Goal: Transaction & Acquisition: Purchase product/service

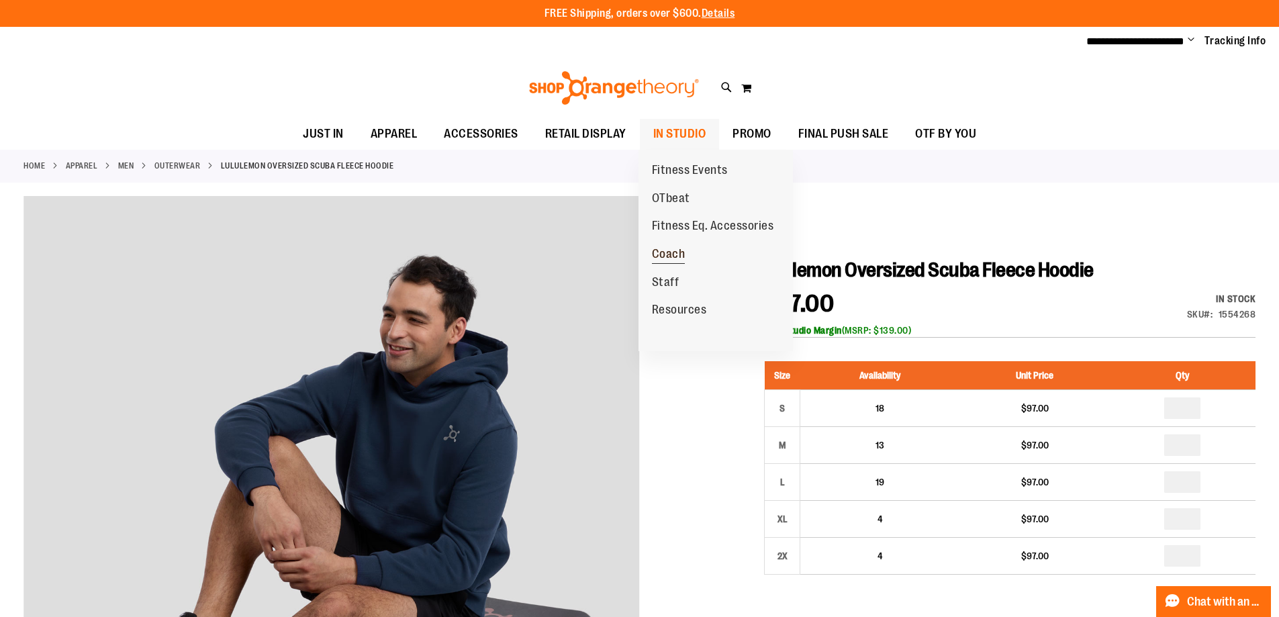
click at [673, 248] on span "Coach" at bounding box center [669, 255] width 34 height 17
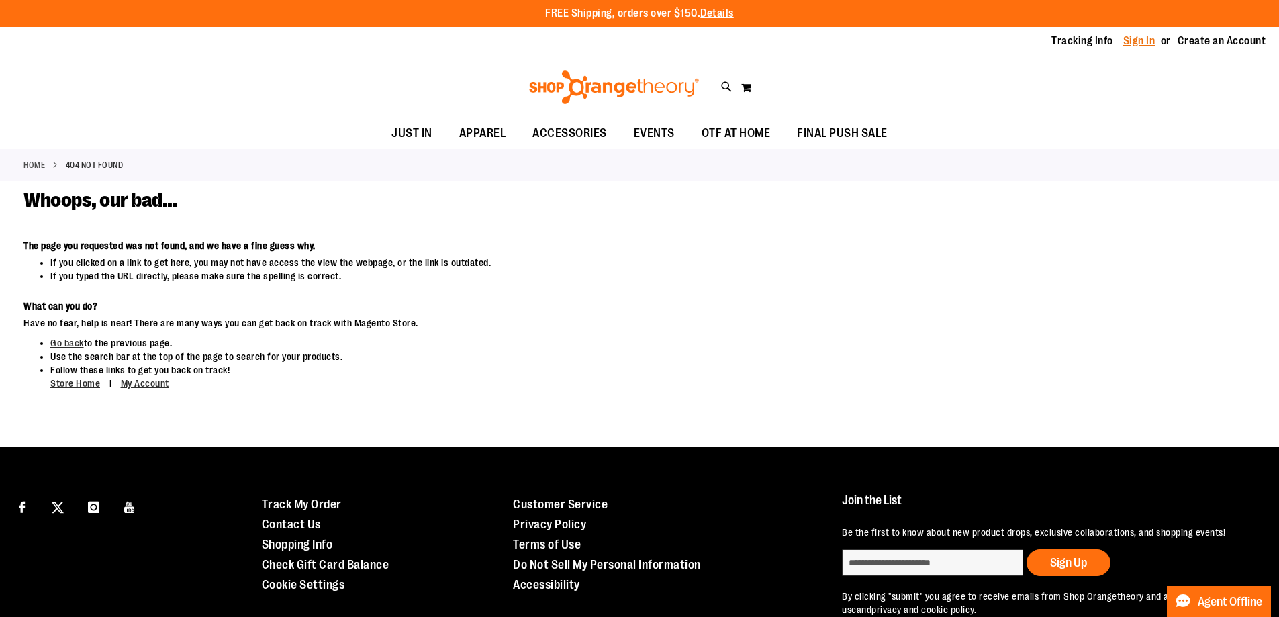
type input "**********"
click at [1136, 38] on link "Sign In" at bounding box center [1140, 41] width 32 height 15
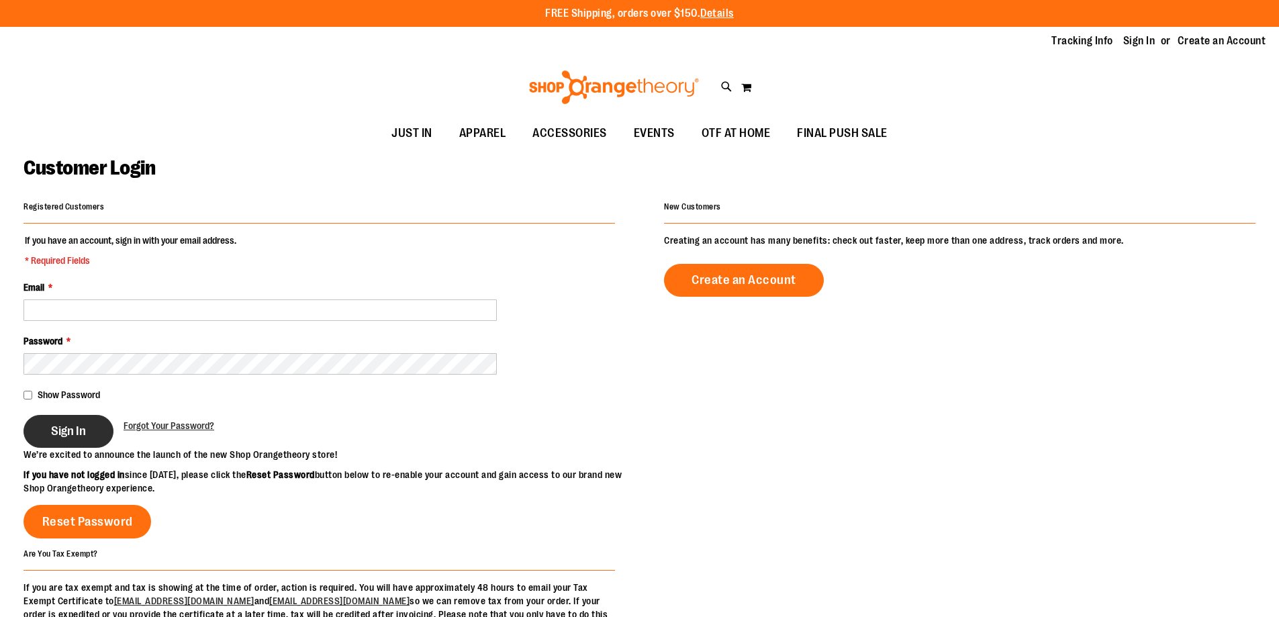
type input "**********"
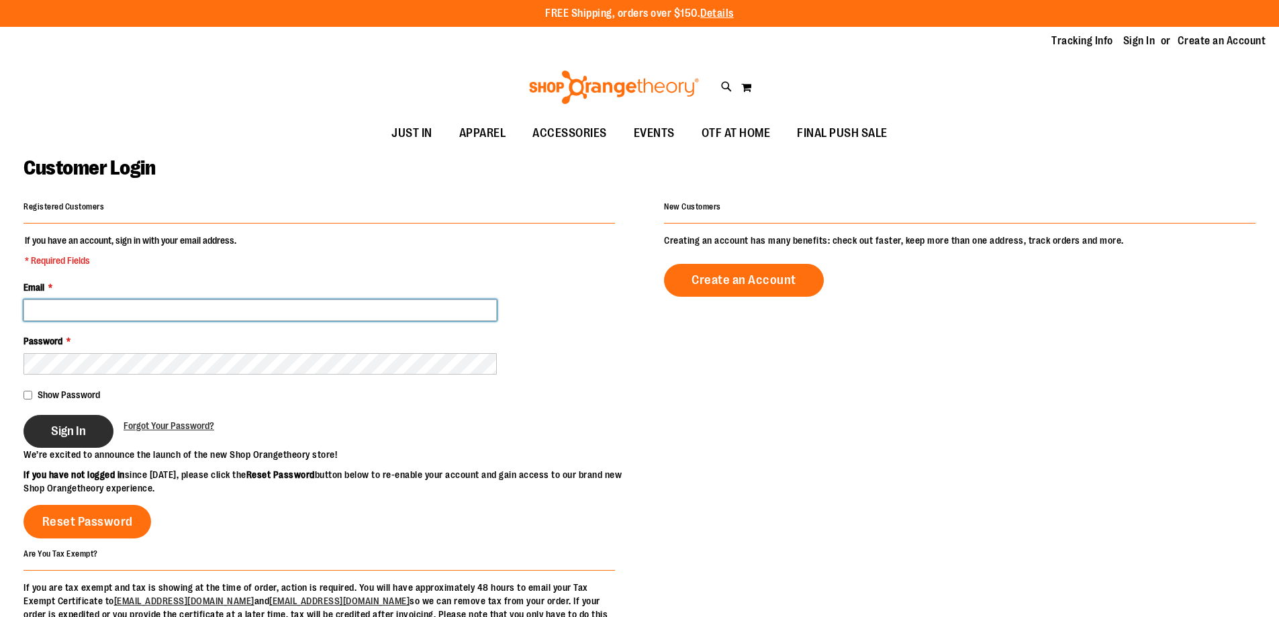
type input "**********"
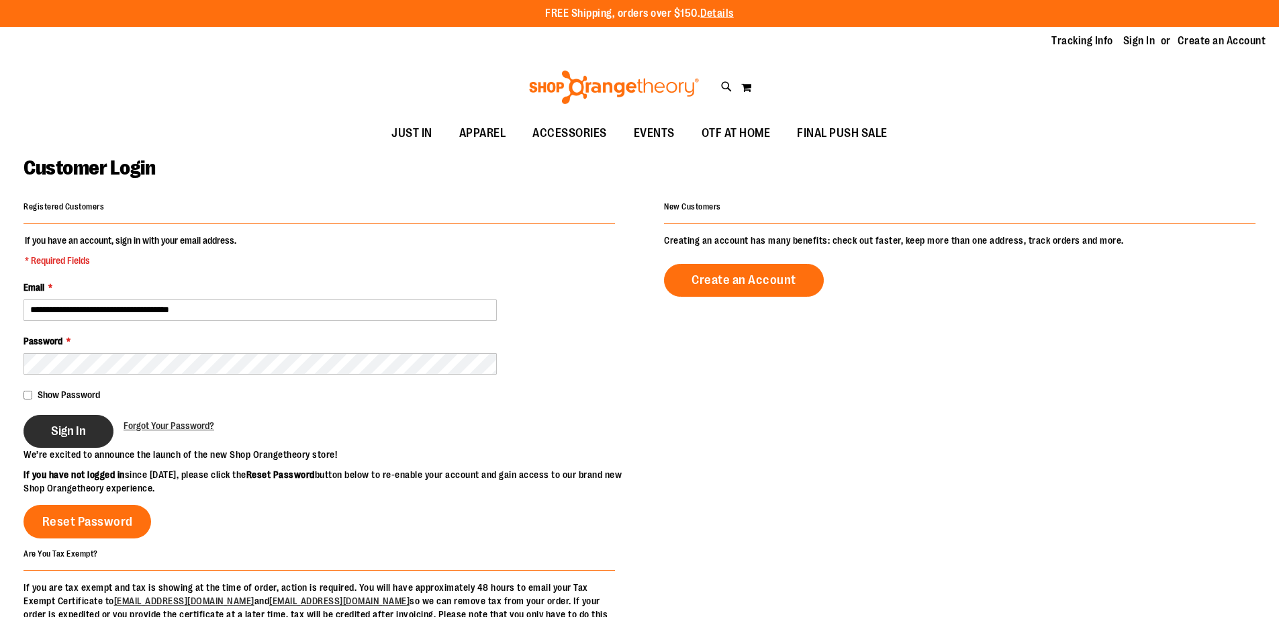
click at [66, 429] on span "Sign In" at bounding box center [68, 431] width 35 height 15
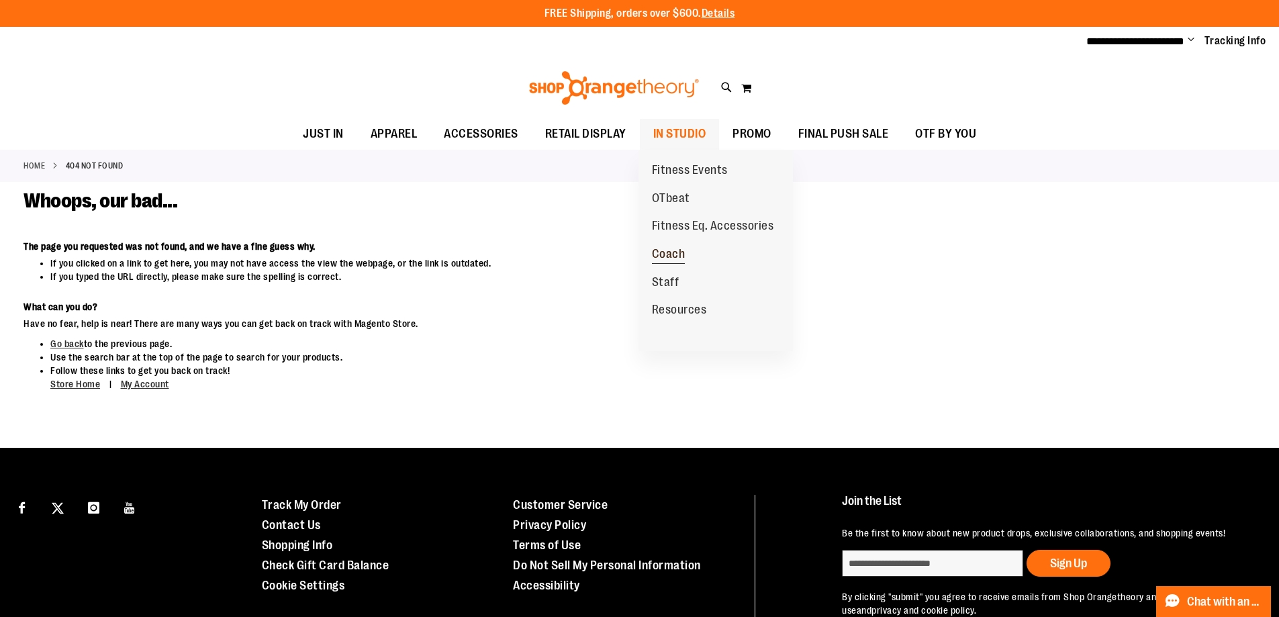
type input "**********"
click at [676, 257] on span "Coach" at bounding box center [669, 255] width 34 height 17
click at [655, 287] on span "Staff" at bounding box center [666, 283] width 28 height 17
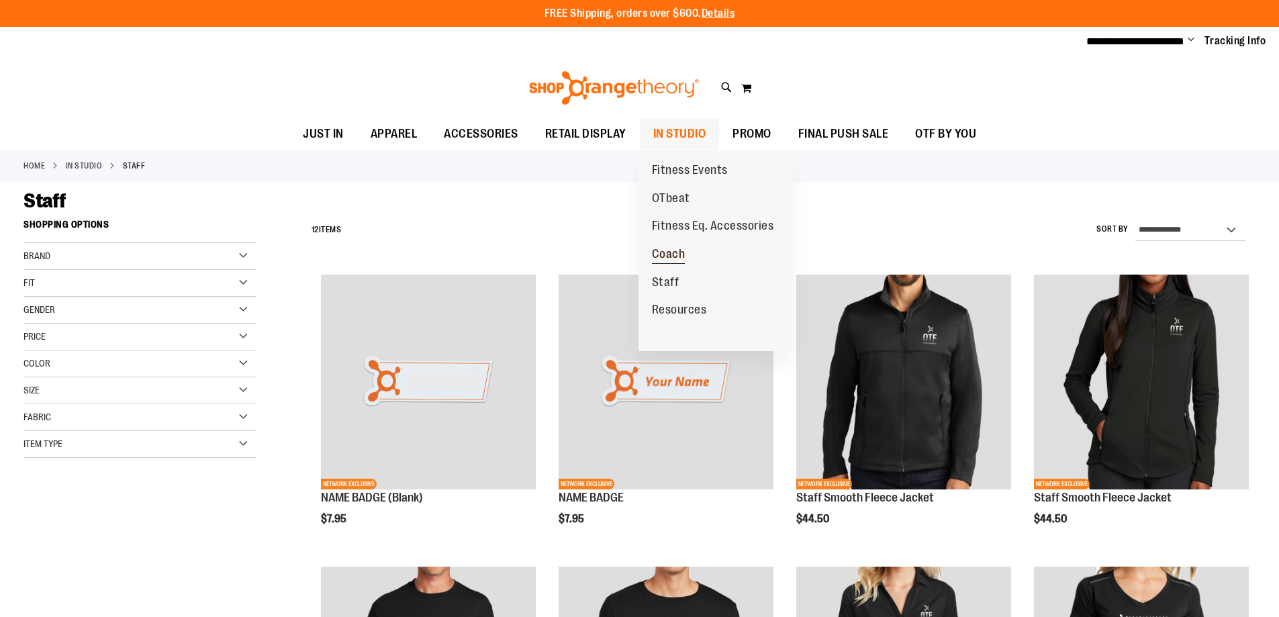
type input "**********"
click at [678, 245] on link "Coach" at bounding box center [669, 254] width 60 height 28
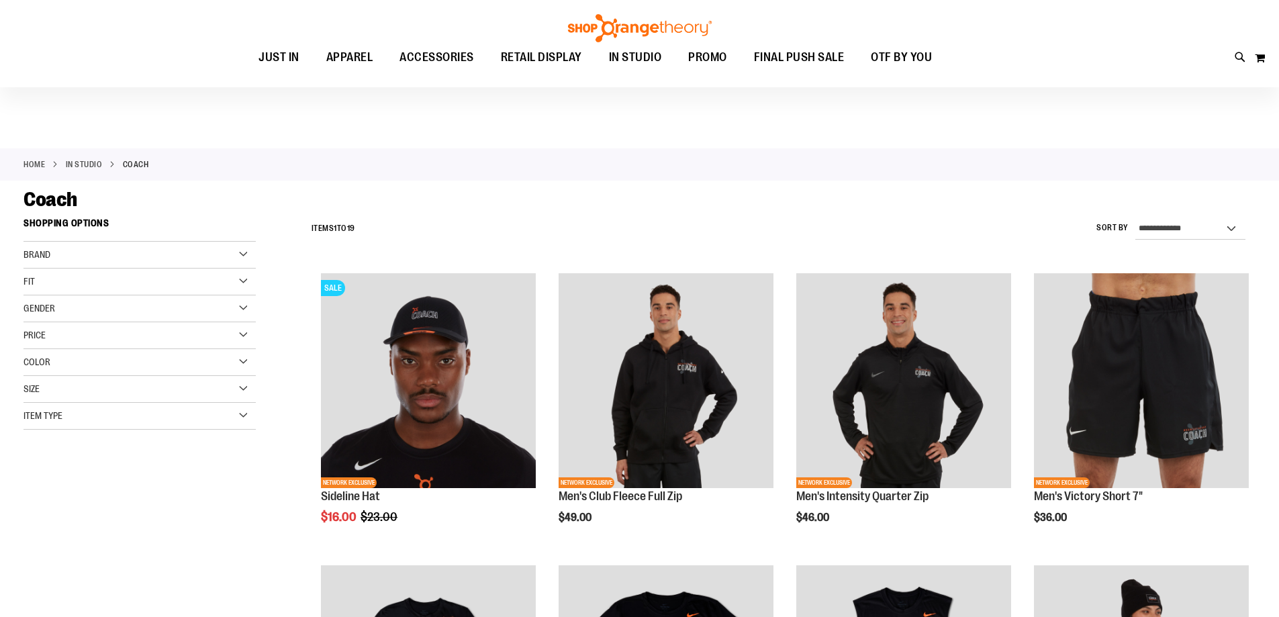
scroll to position [268, 0]
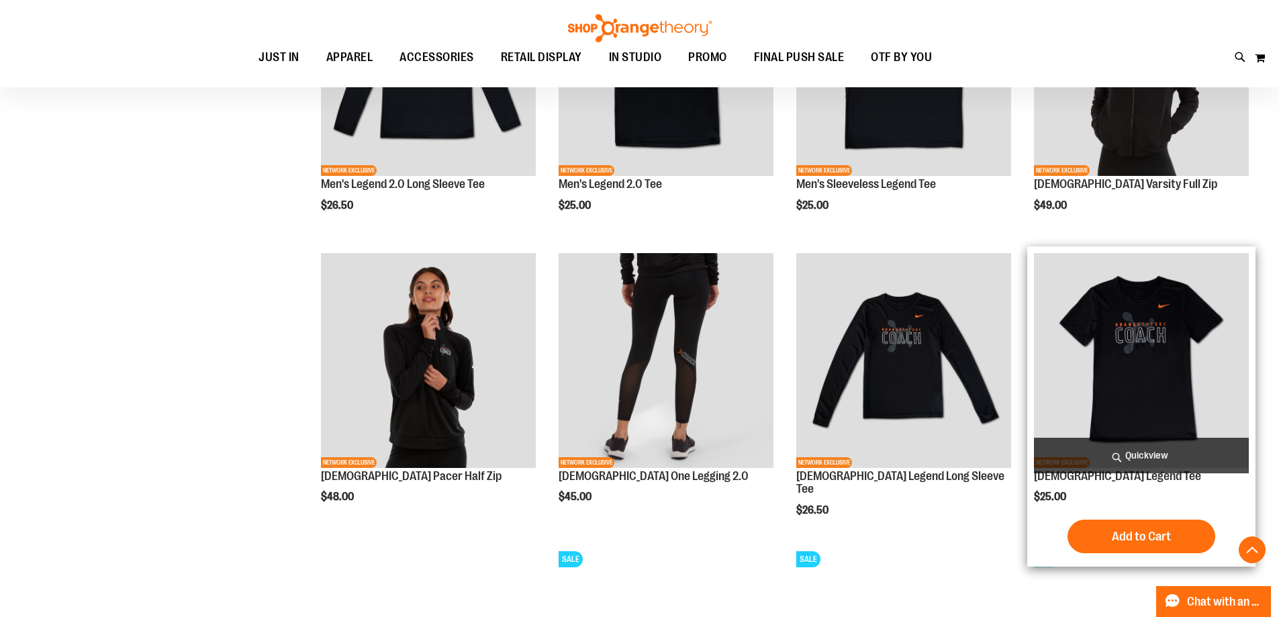
scroll to position [604, 0]
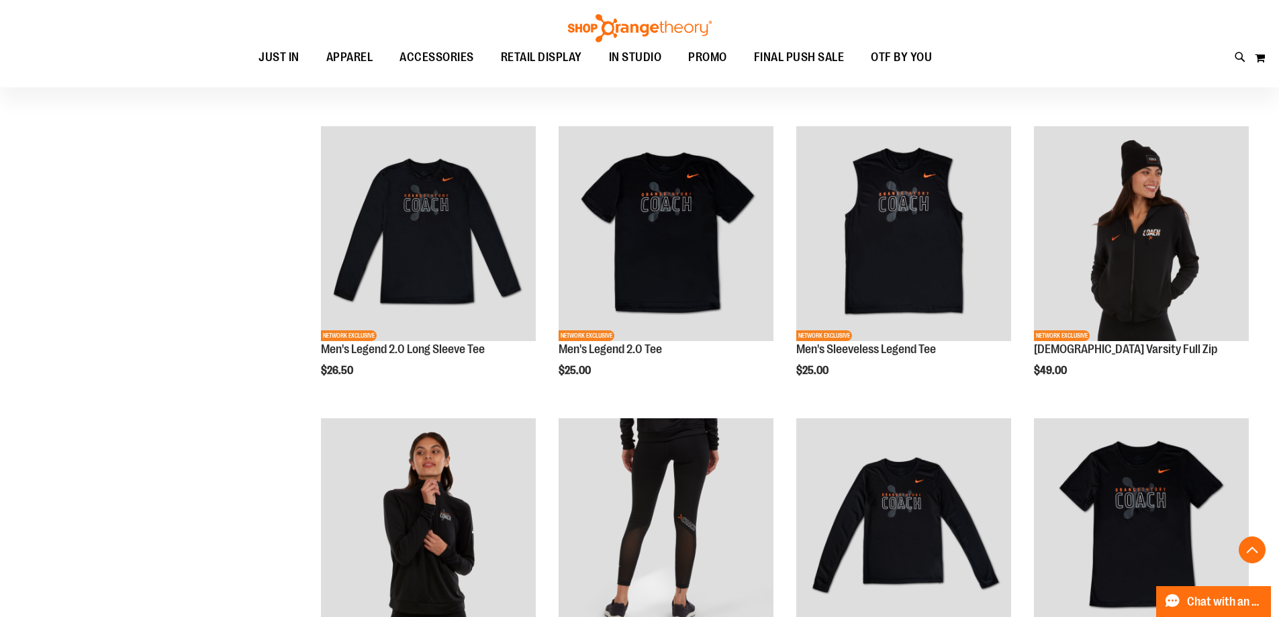
scroll to position [402, 0]
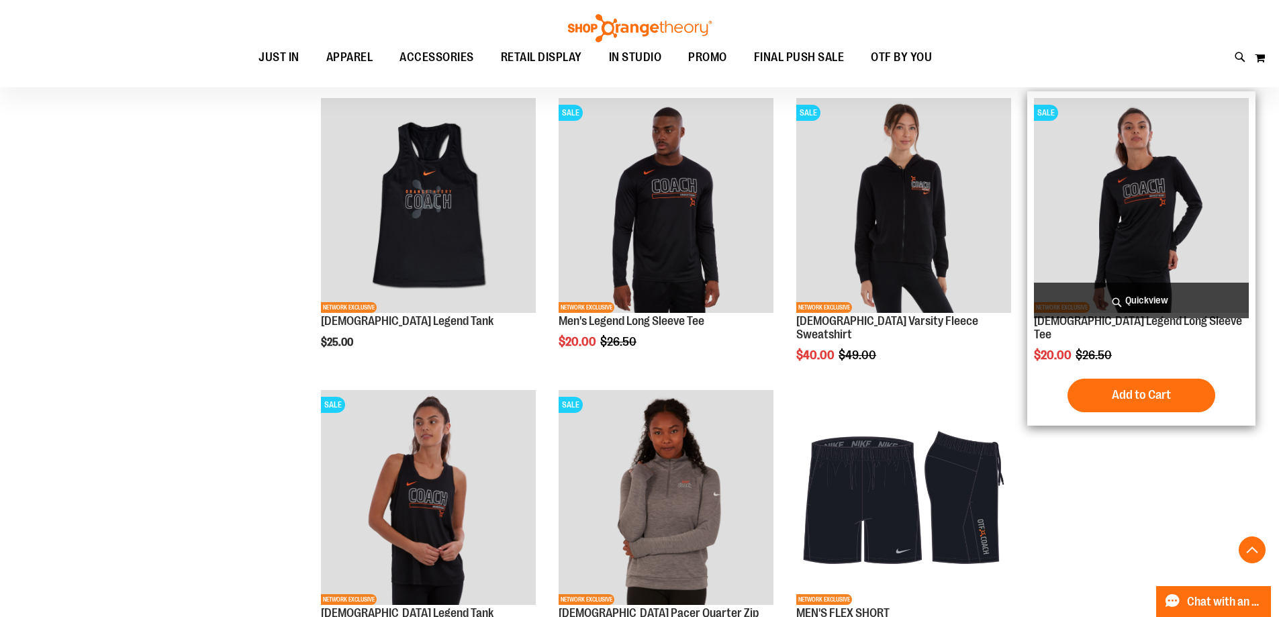
scroll to position [1074, 0]
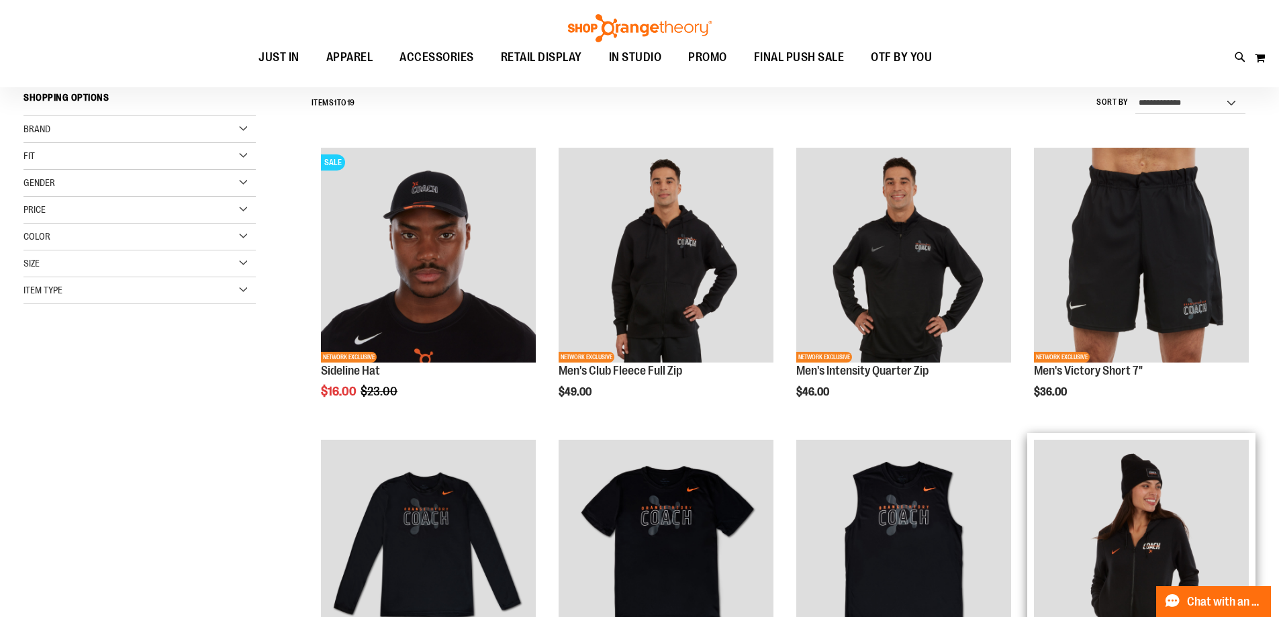
scroll to position [66, 0]
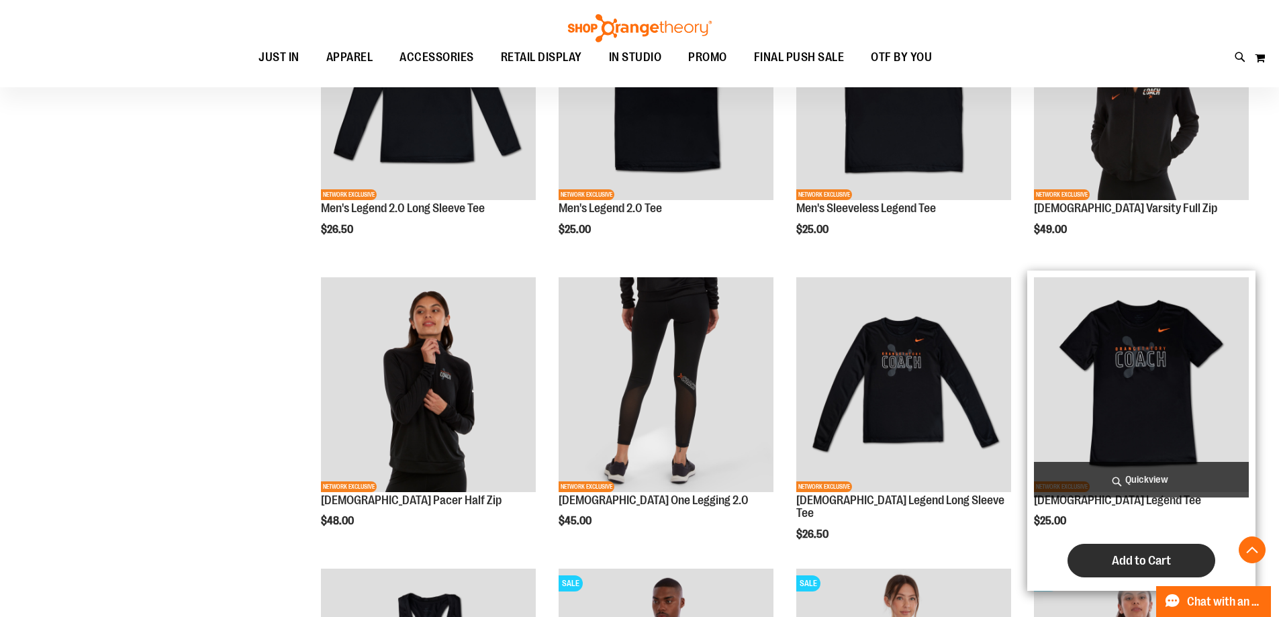
scroll to position [604, 0]
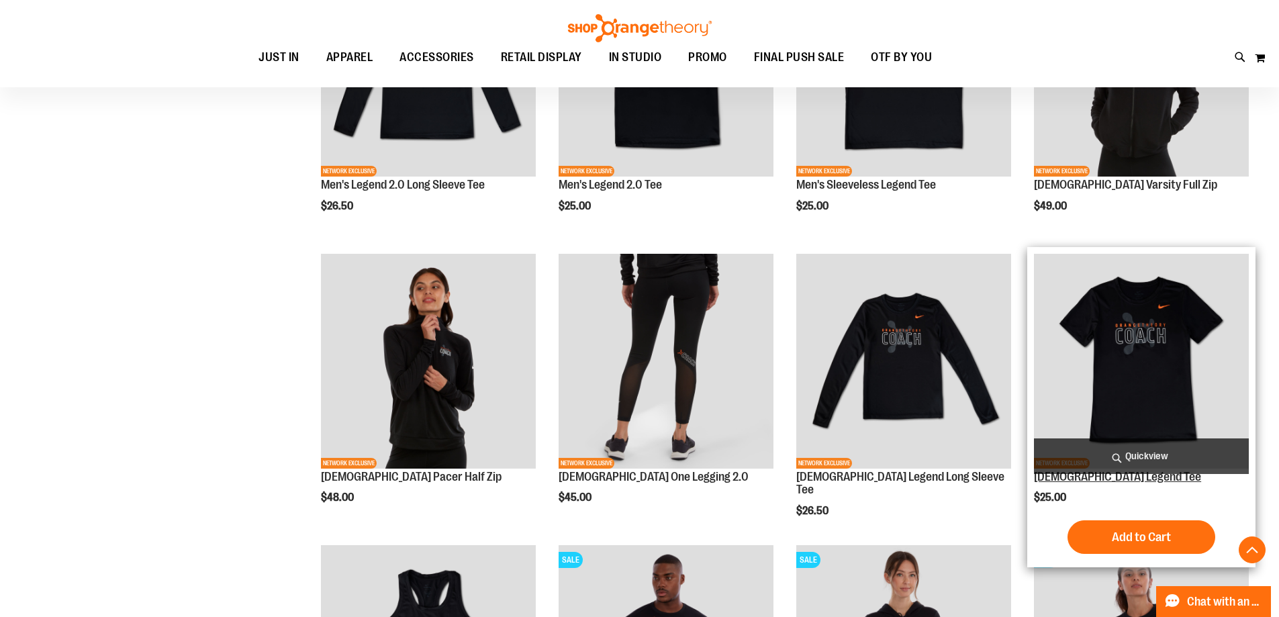
type input "**********"
click at [1109, 479] on link "[DEMOGRAPHIC_DATA] Legend Tee" at bounding box center [1117, 476] width 167 height 13
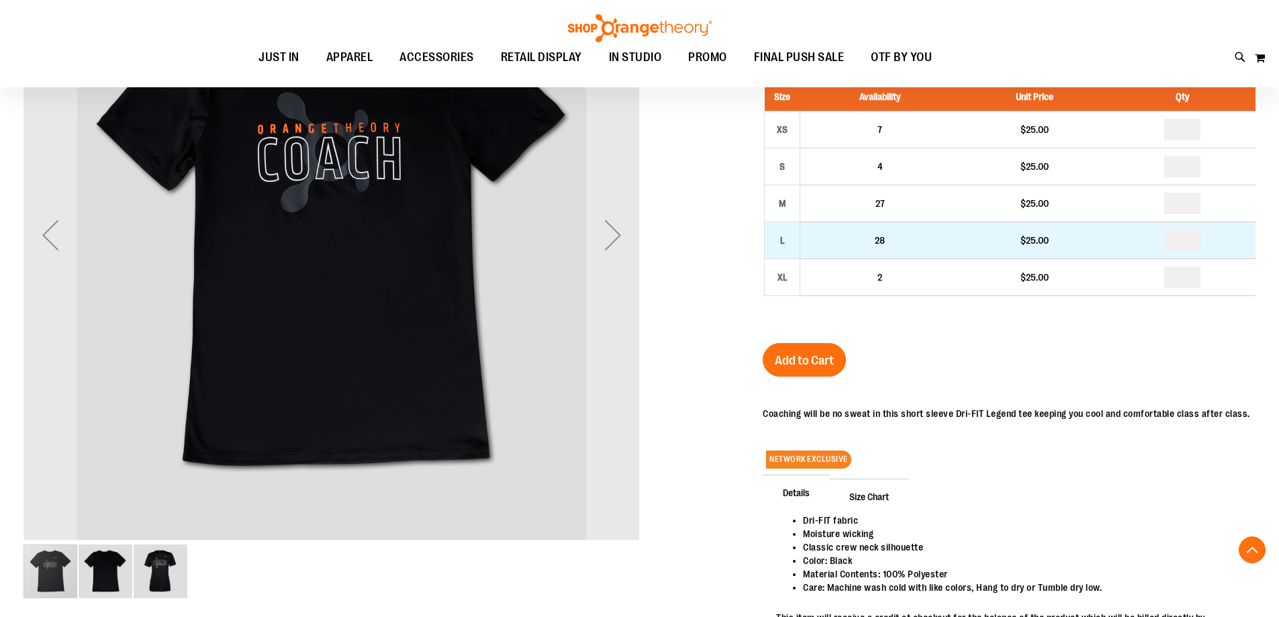
scroll to position [267, 0]
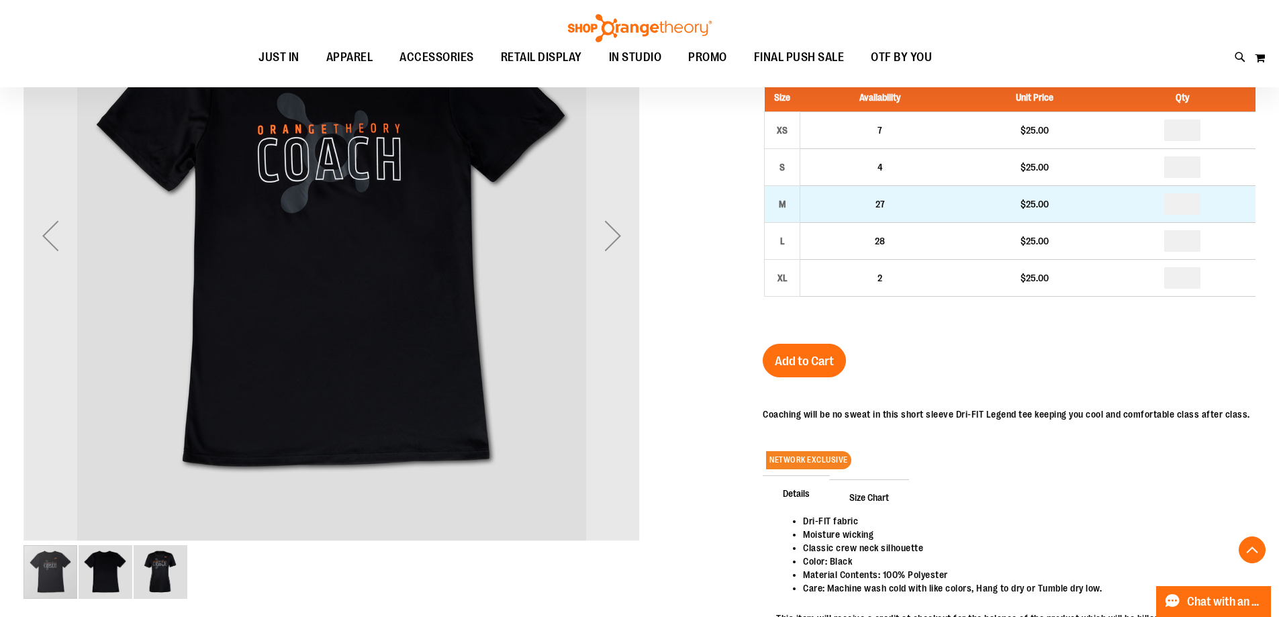
type input "**********"
click at [1191, 200] on input "number" at bounding box center [1183, 203] width 36 height 21
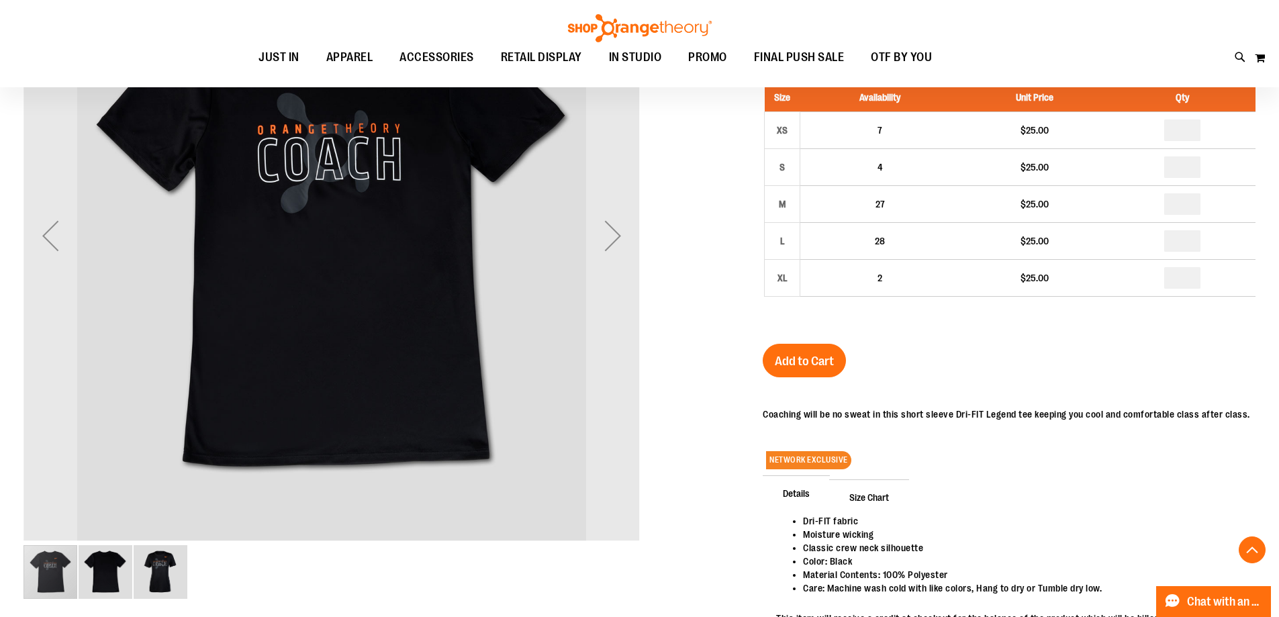
click at [1231, 368] on div "[DEMOGRAPHIC_DATA] Legend Tee $25.00 In stock Only %1 left SKU RT-231111200 Siz…" at bounding box center [1009, 332] width 493 height 687
drag, startPoint x: 819, startPoint y: 368, endPoint x: 1237, endPoint y: 389, distance: 418.3
click at [819, 368] on button "Add to Cart" at bounding box center [804, 361] width 83 height 34
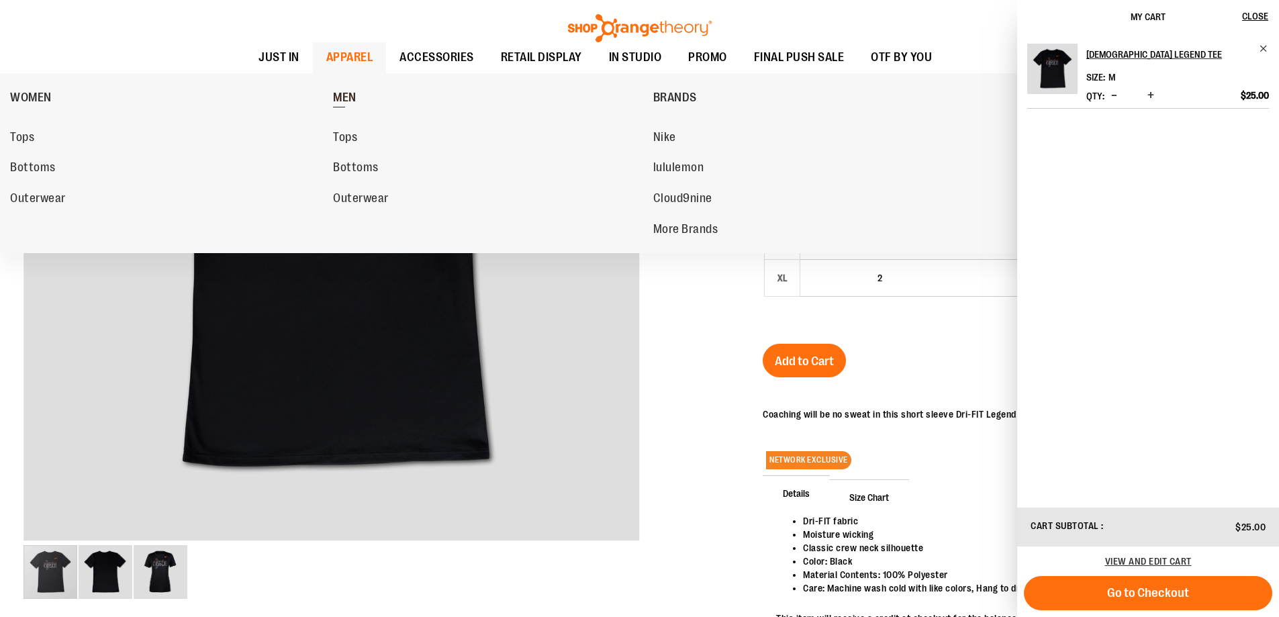
click at [339, 92] on span "MEN" at bounding box center [345, 99] width 24 height 17
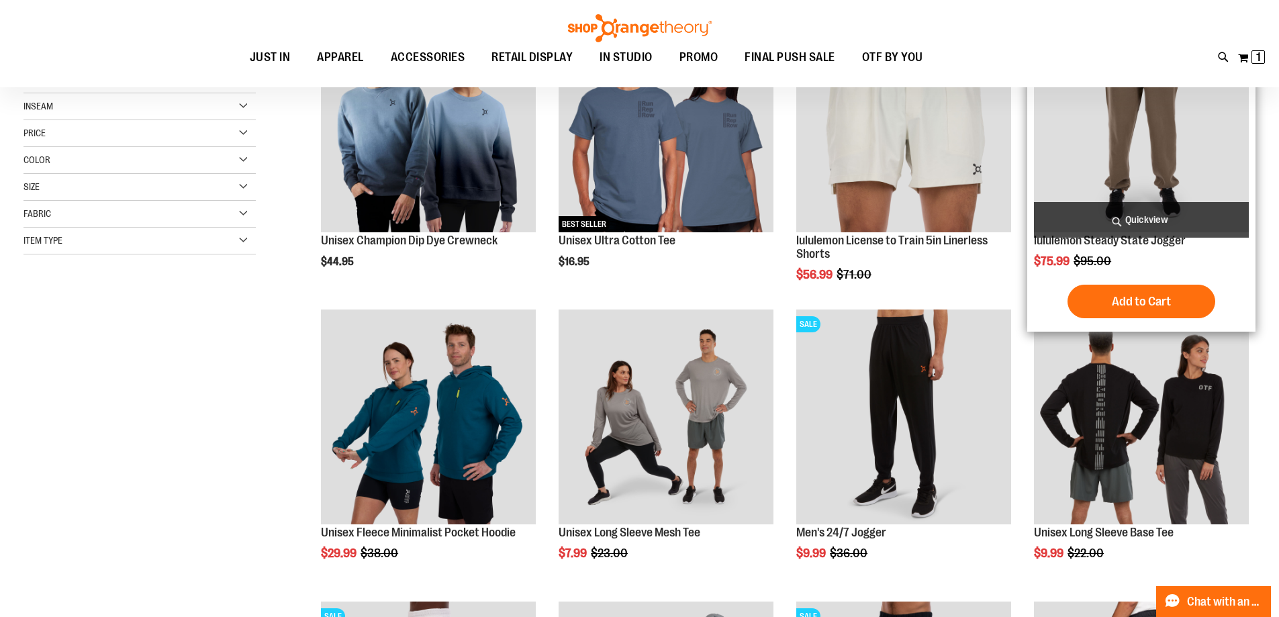
scroll to position [335, 0]
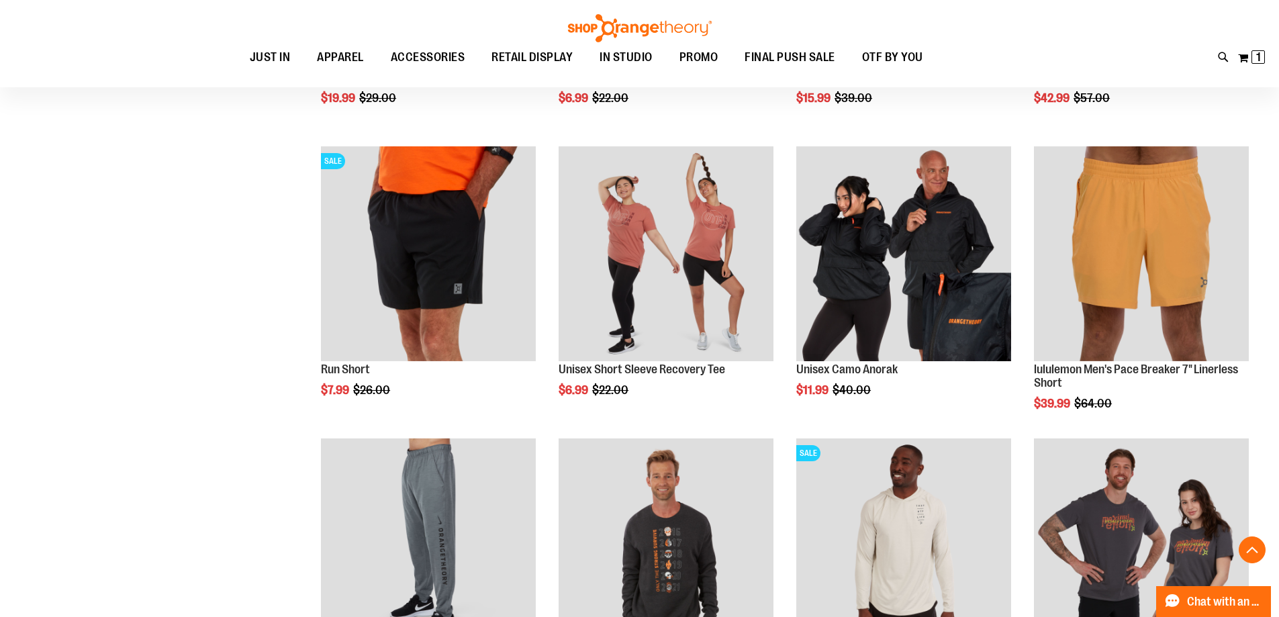
scroll to position [1007, 0]
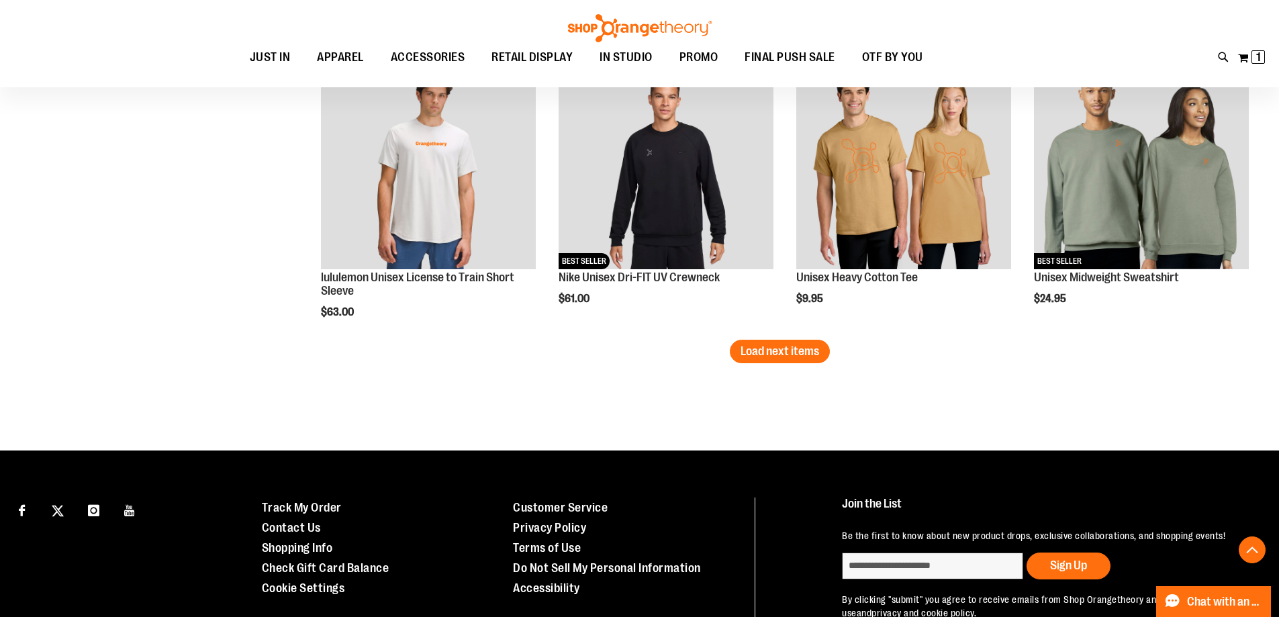
scroll to position [2638, 0]
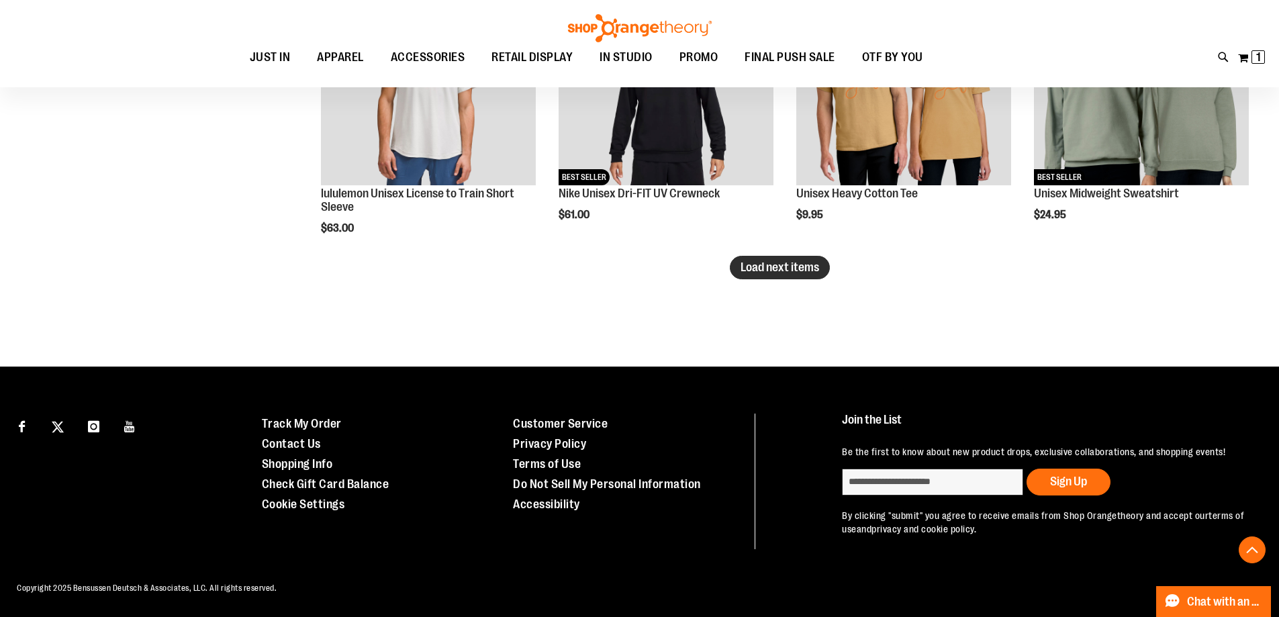
type input "**********"
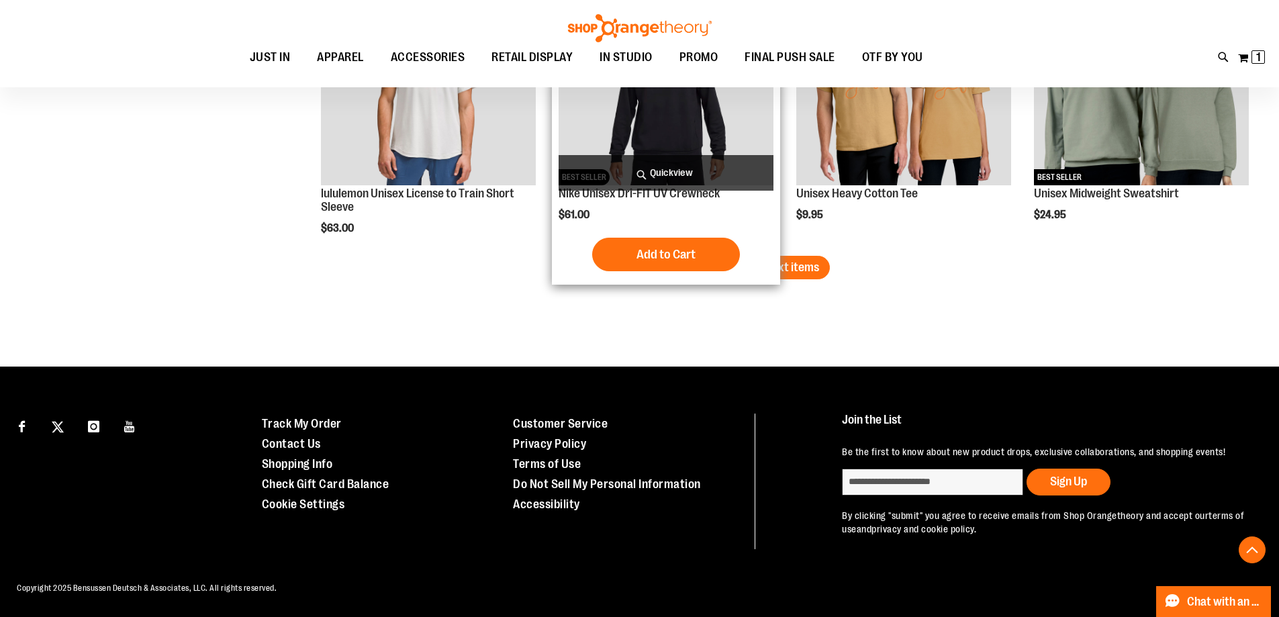
drag, startPoint x: 747, startPoint y: 261, endPoint x: 758, endPoint y: 262, distance: 10.8
click at [748, 261] on span "Load next items" at bounding box center [780, 267] width 79 height 13
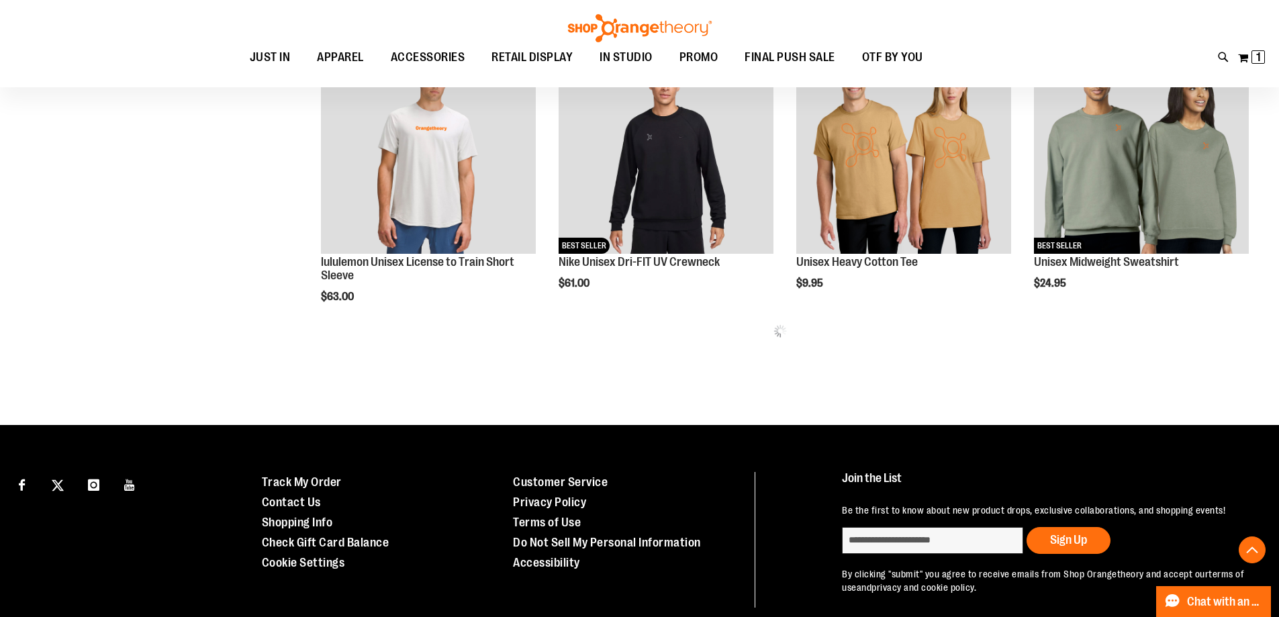
scroll to position [2426, 0]
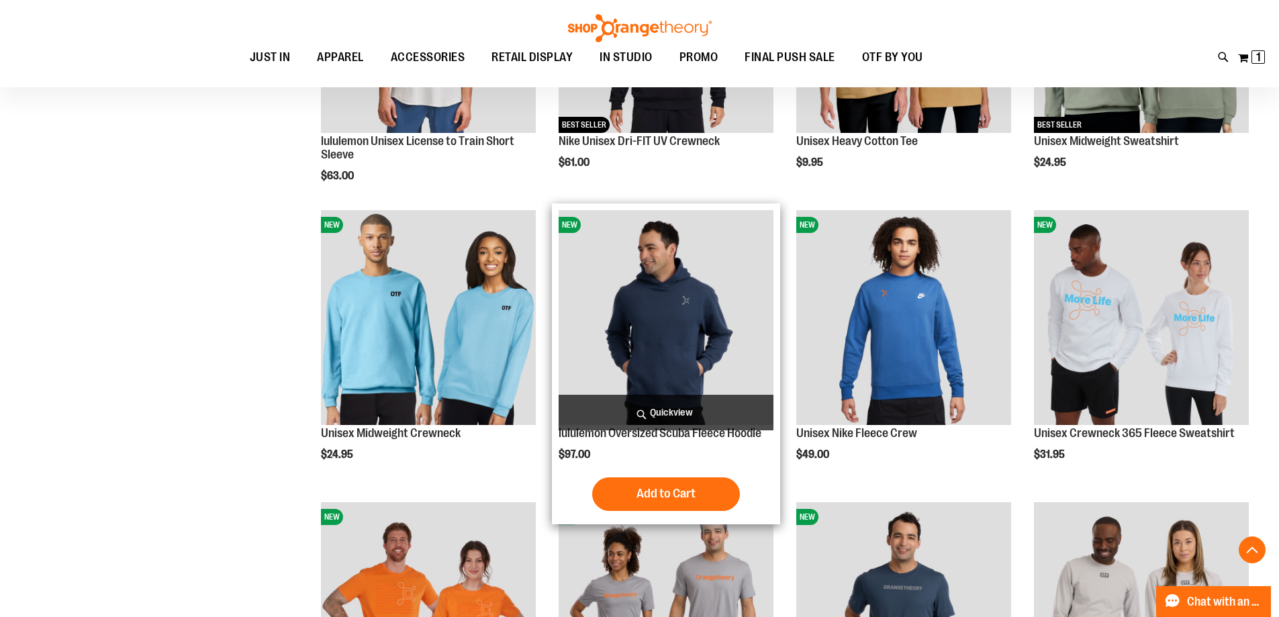
scroll to position [2695, 0]
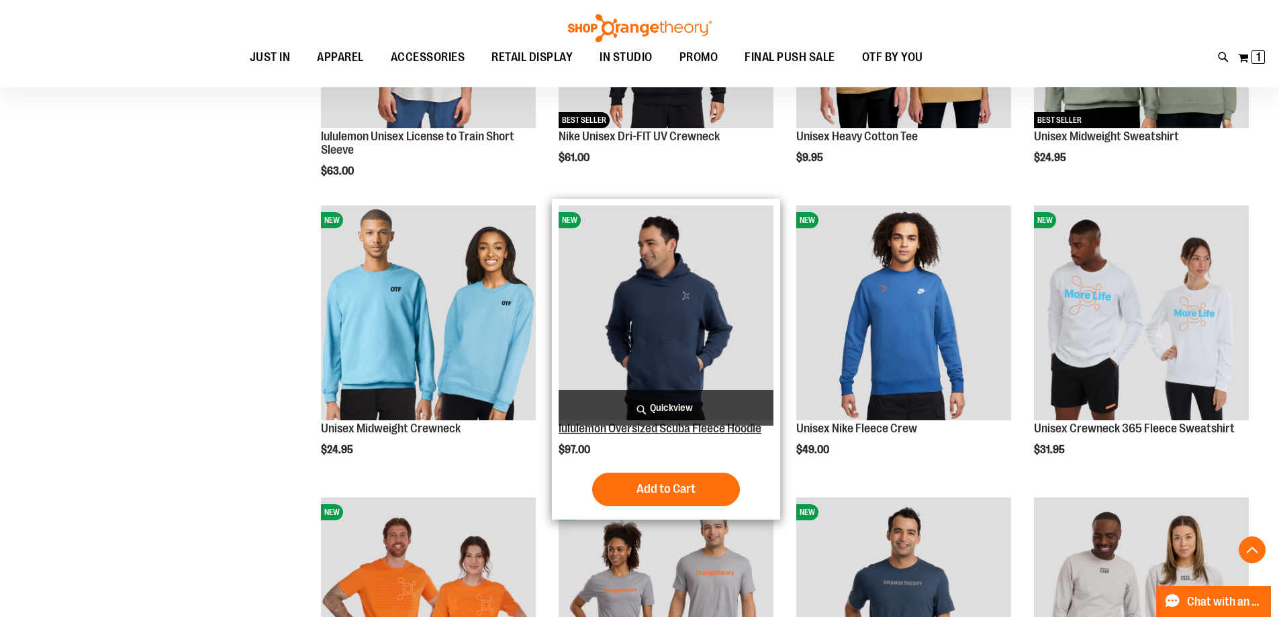
click at [735, 429] on link "lululemon Oversized Scuba Fleece Hoodie" at bounding box center [660, 428] width 203 height 13
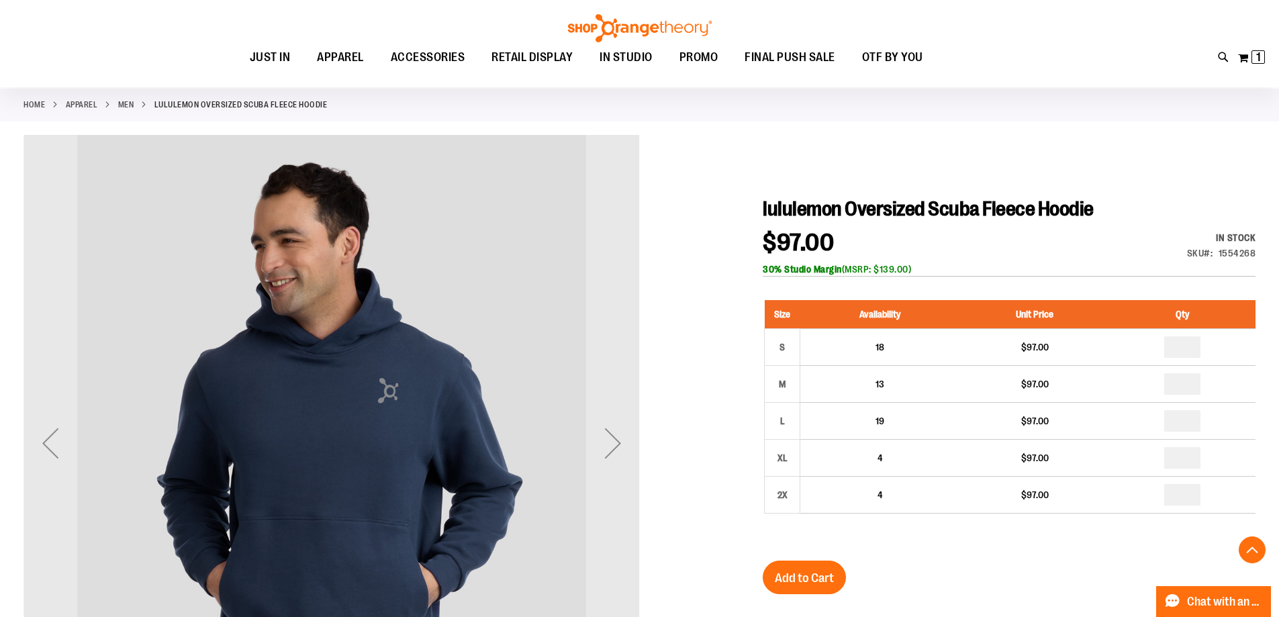
scroll to position [268, 0]
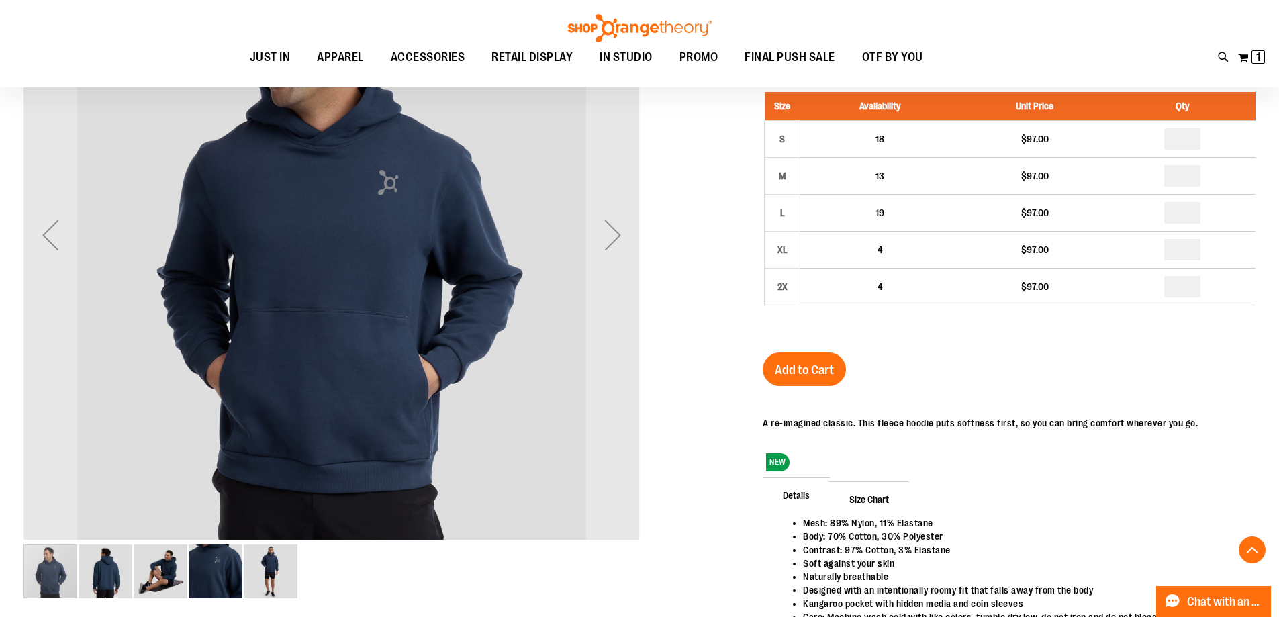
type input "**********"
click at [882, 492] on span "Size Chart" at bounding box center [869, 499] width 80 height 35
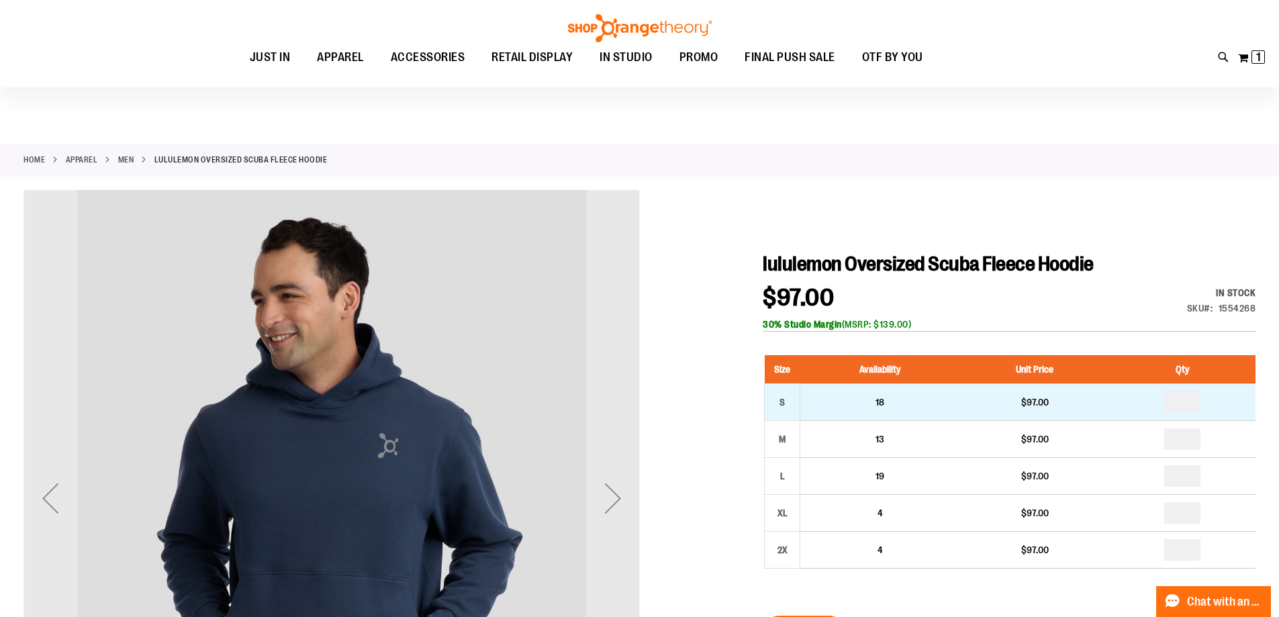
scroll to position [0, 0]
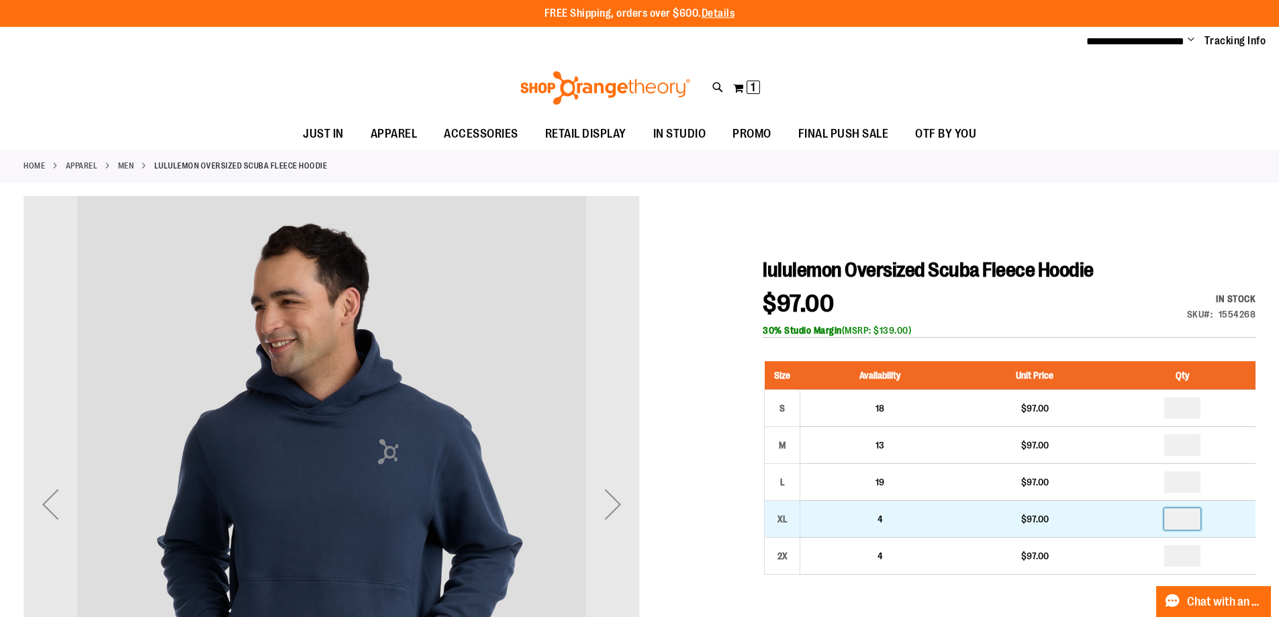
click at [1199, 520] on input "number" at bounding box center [1183, 518] width 36 height 21
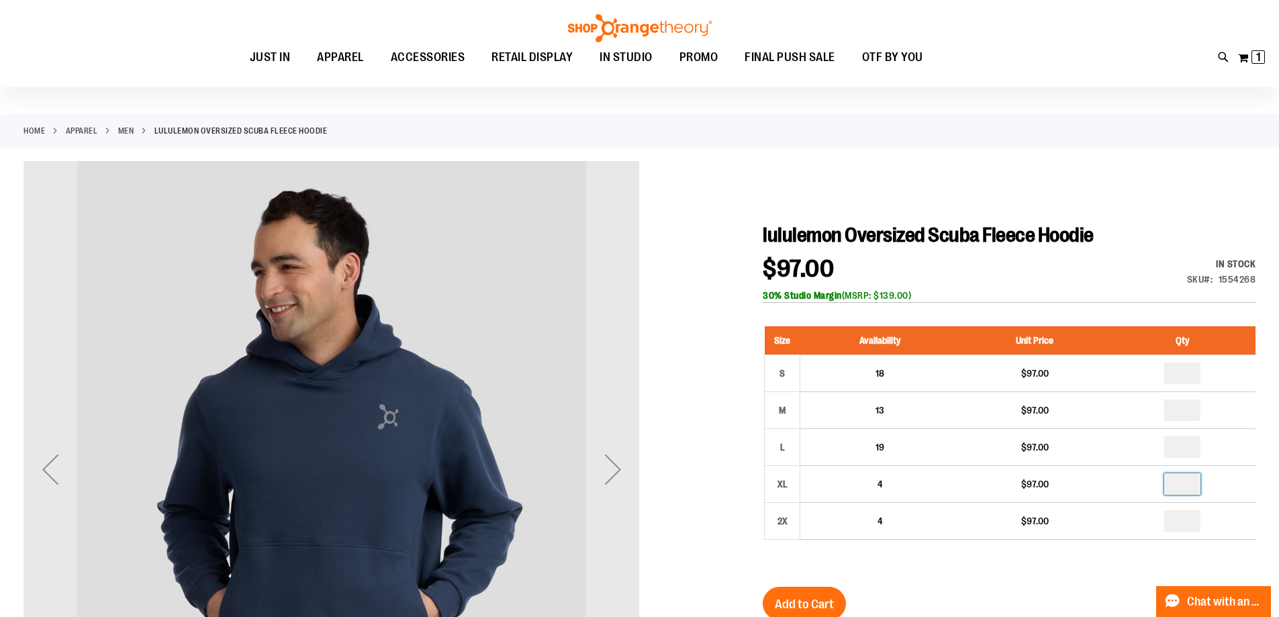
scroll to position [201, 0]
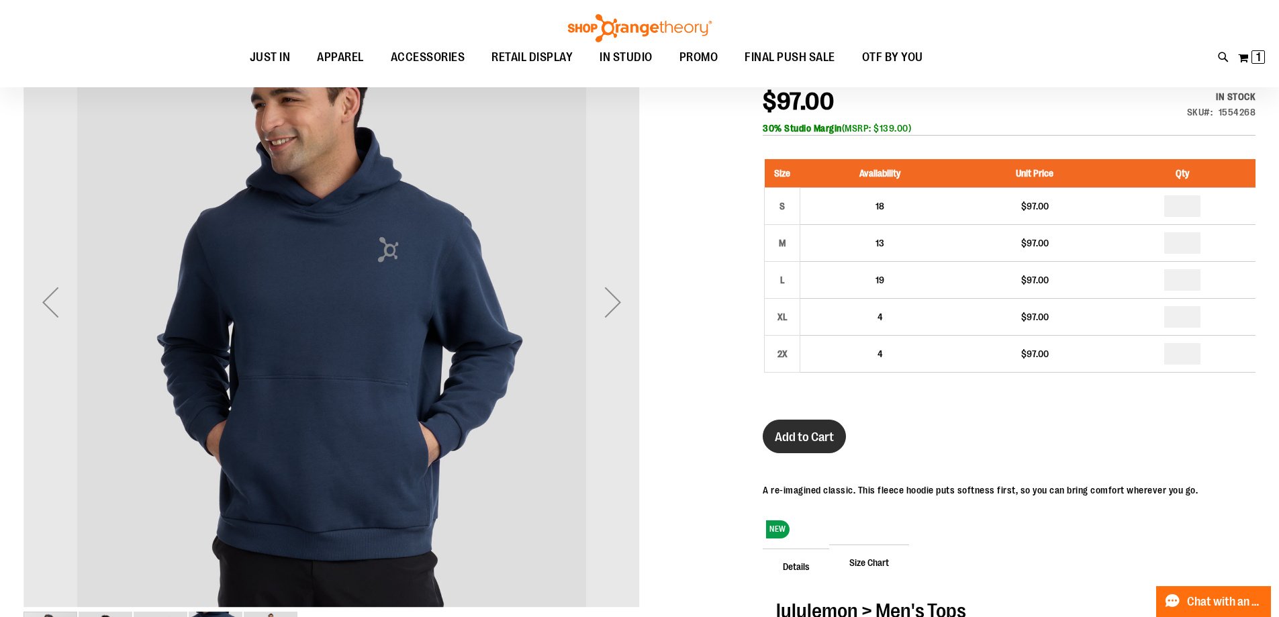
type input "*"
click at [778, 439] on span "Add to Cart" at bounding box center [804, 437] width 59 height 15
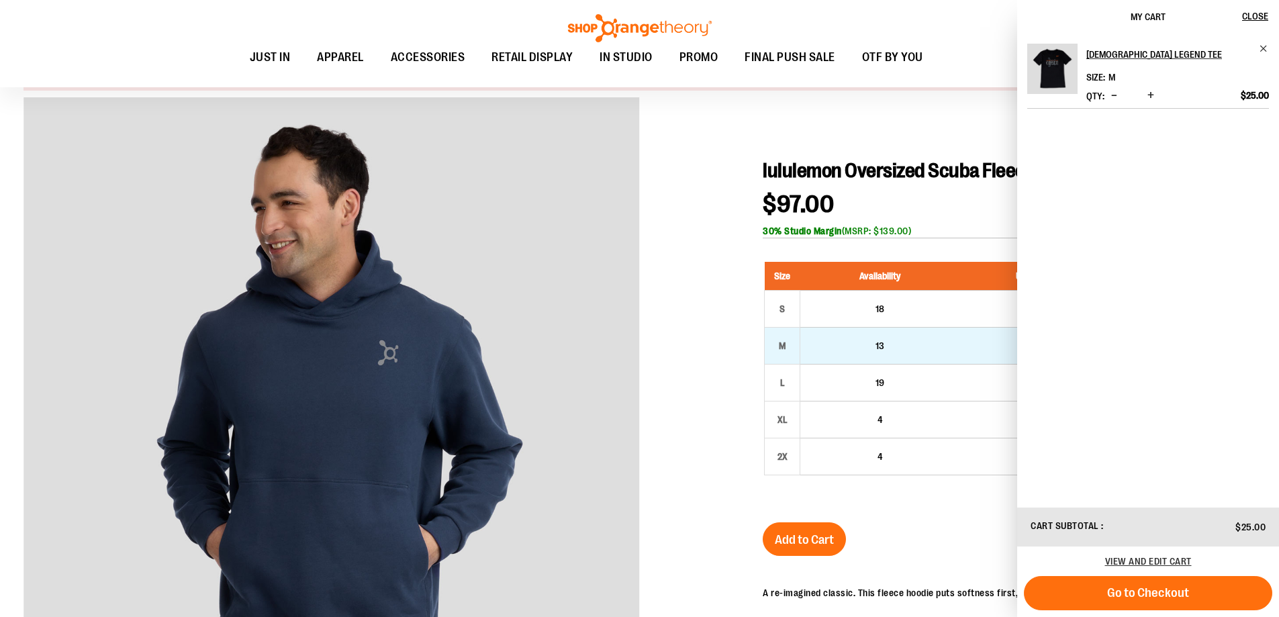
scroll to position [134, 0]
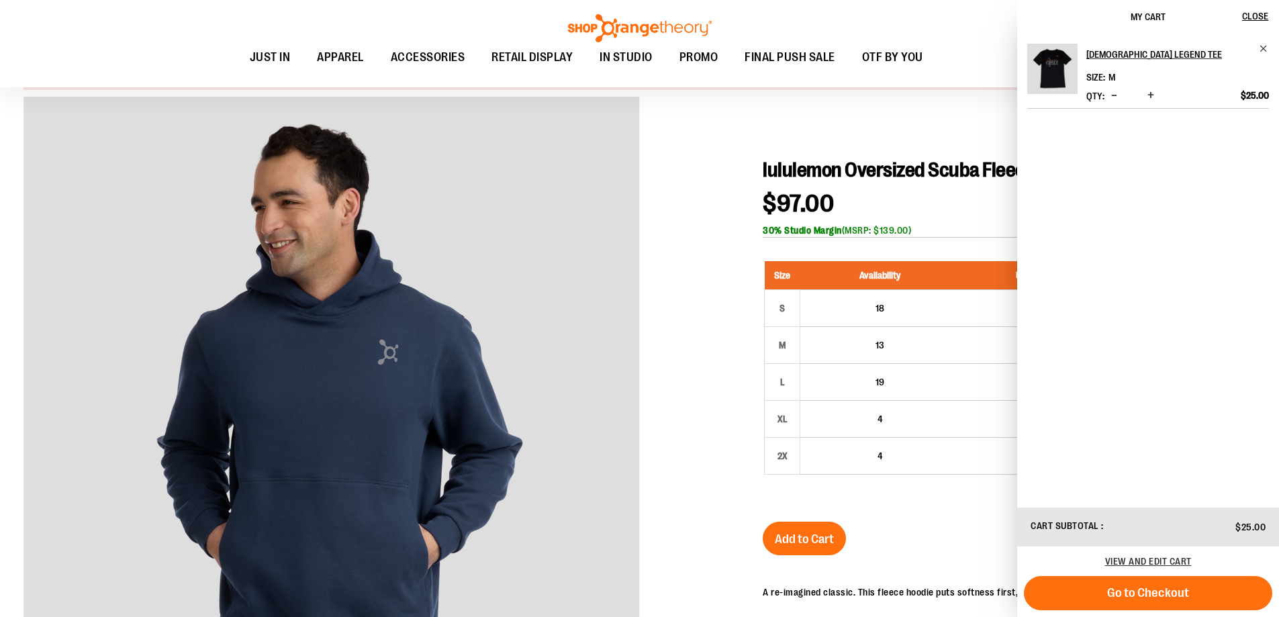
click at [697, 449] on div at bounding box center [640, 531] width 1232 height 868
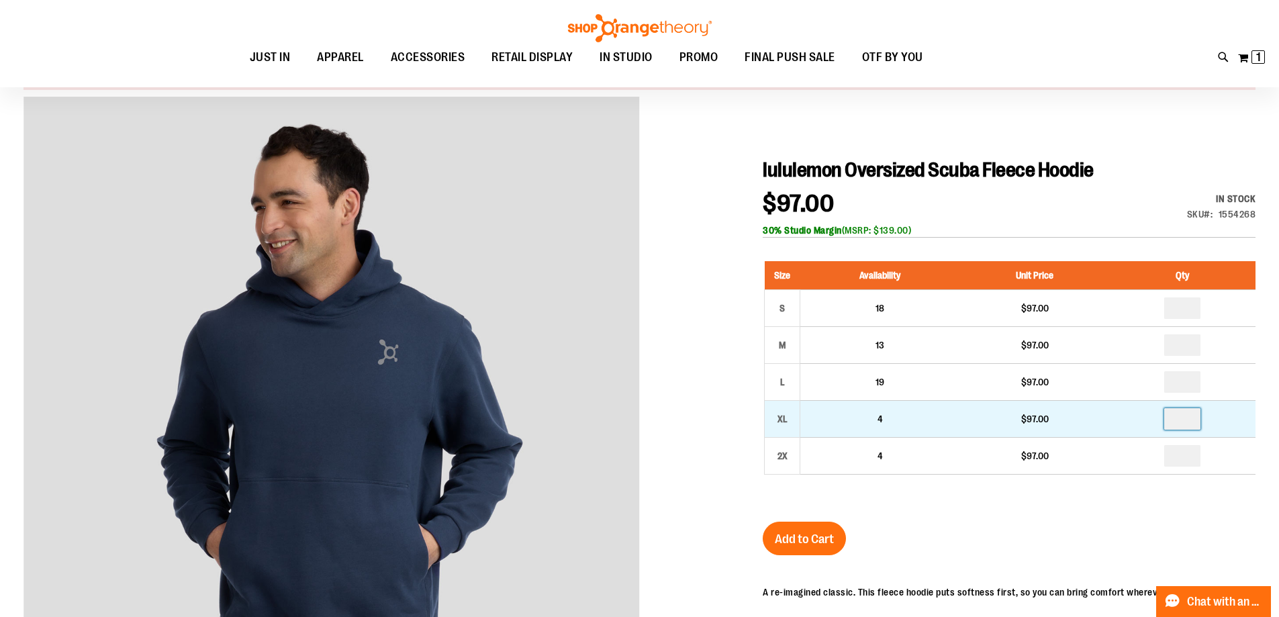
click at [1192, 420] on input "number" at bounding box center [1183, 418] width 36 height 21
type input "*"
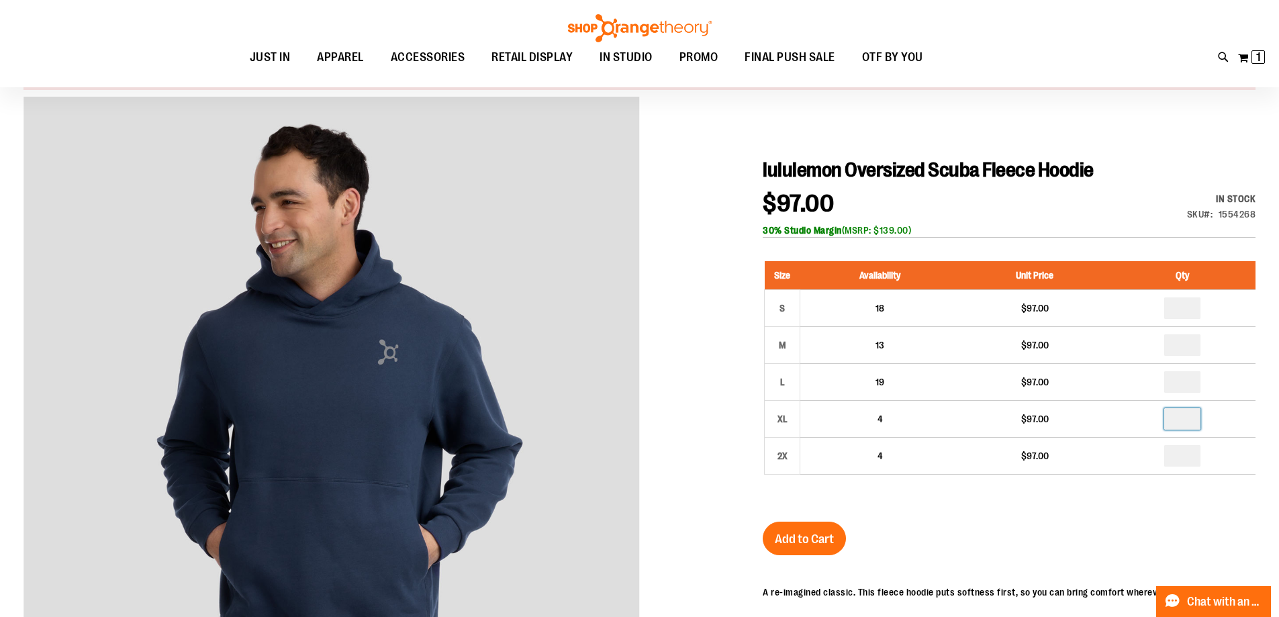
click at [1094, 563] on div "lululemon Oversized Scuba Fleece Hoodie $97.00 In stock Only %1 left SKU 155426…" at bounding box center [1009, 561] width 493 height 806
click at [785, 531] on button "Add to Cart" at bounding box center [804, 539] width 83 height 34
